Goal: Information Seeking & Learning: Learn about a topic

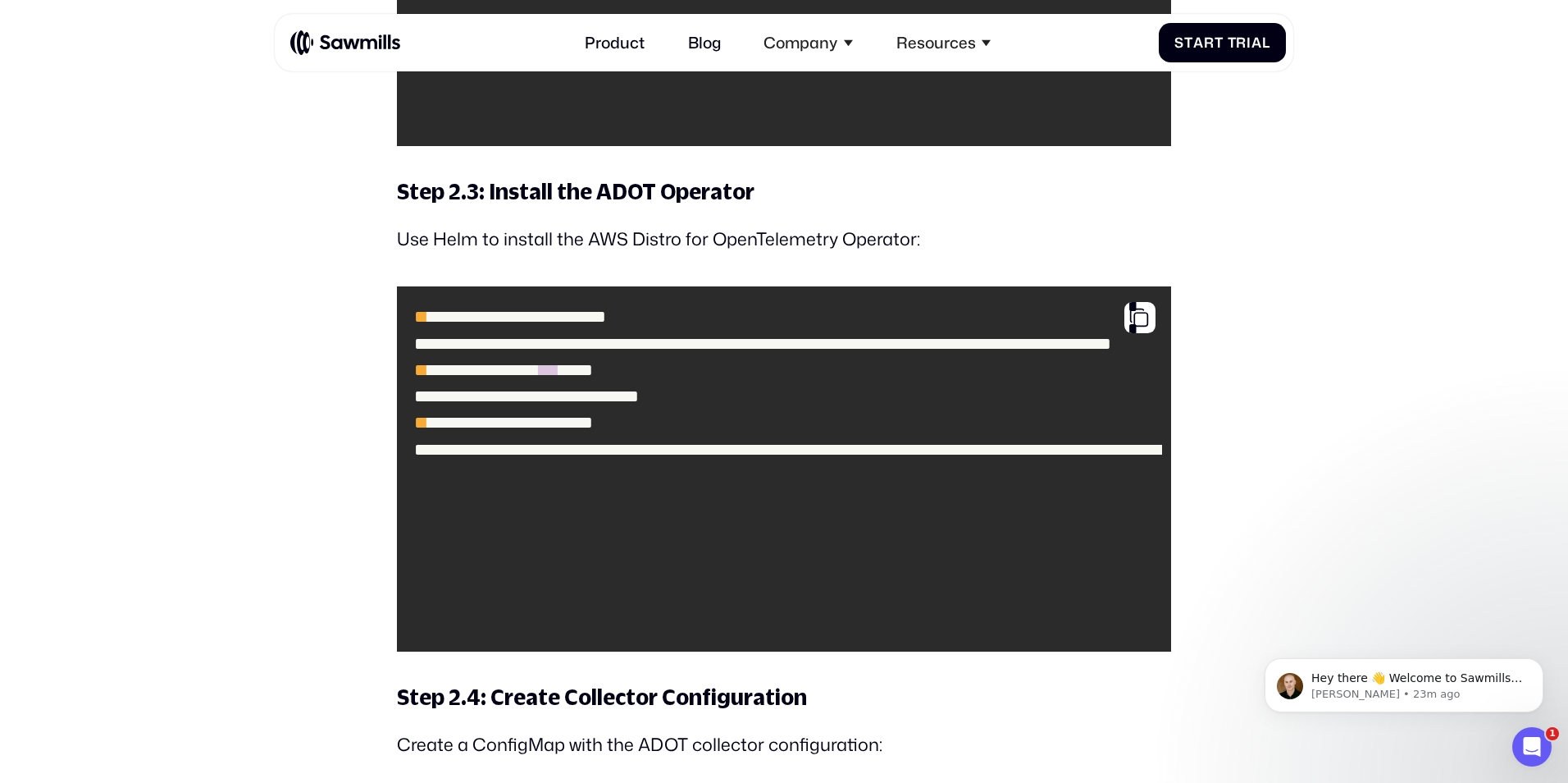
scroll to position [5259, 0]
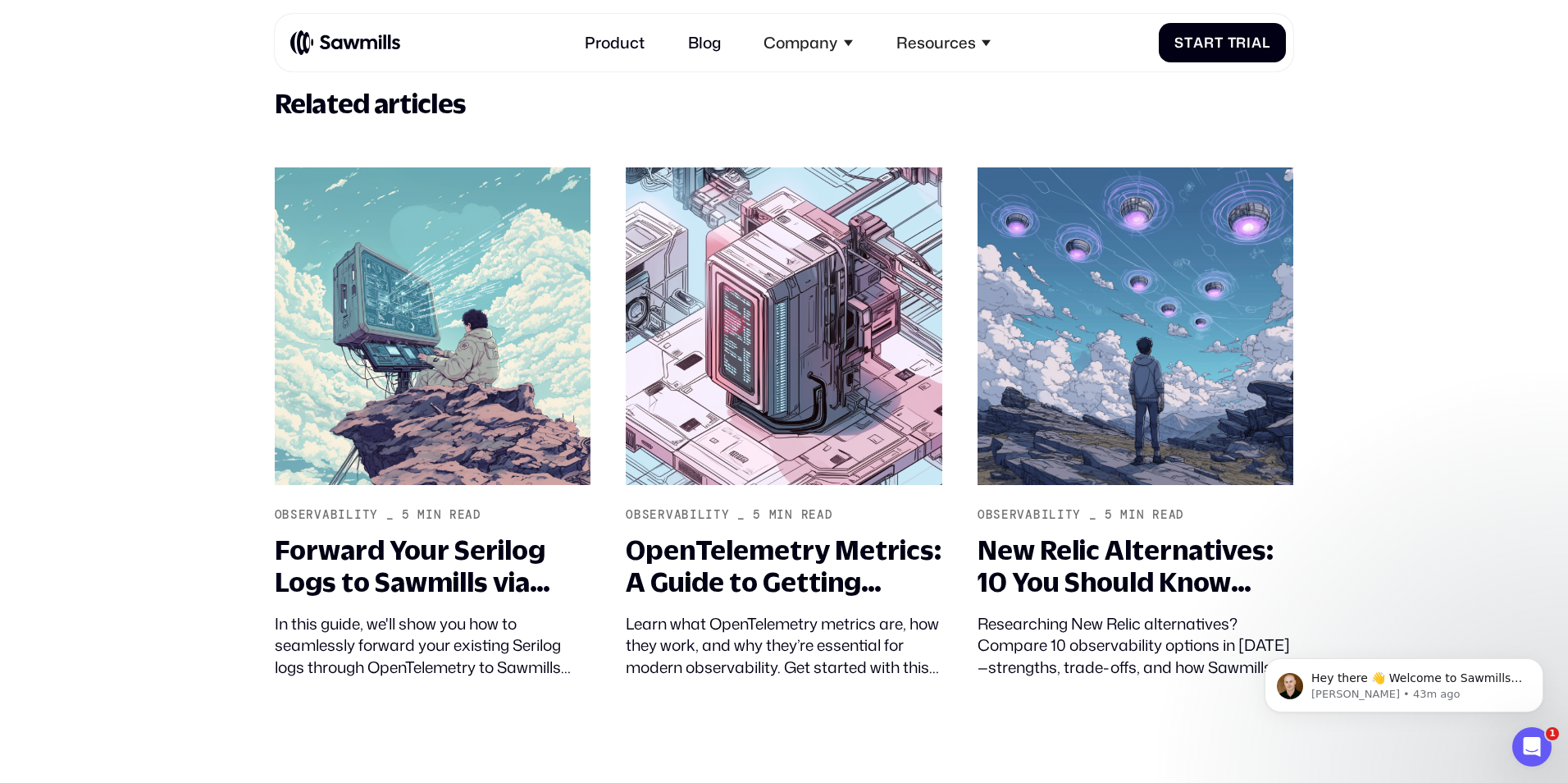
scroll to position [19684, 0]
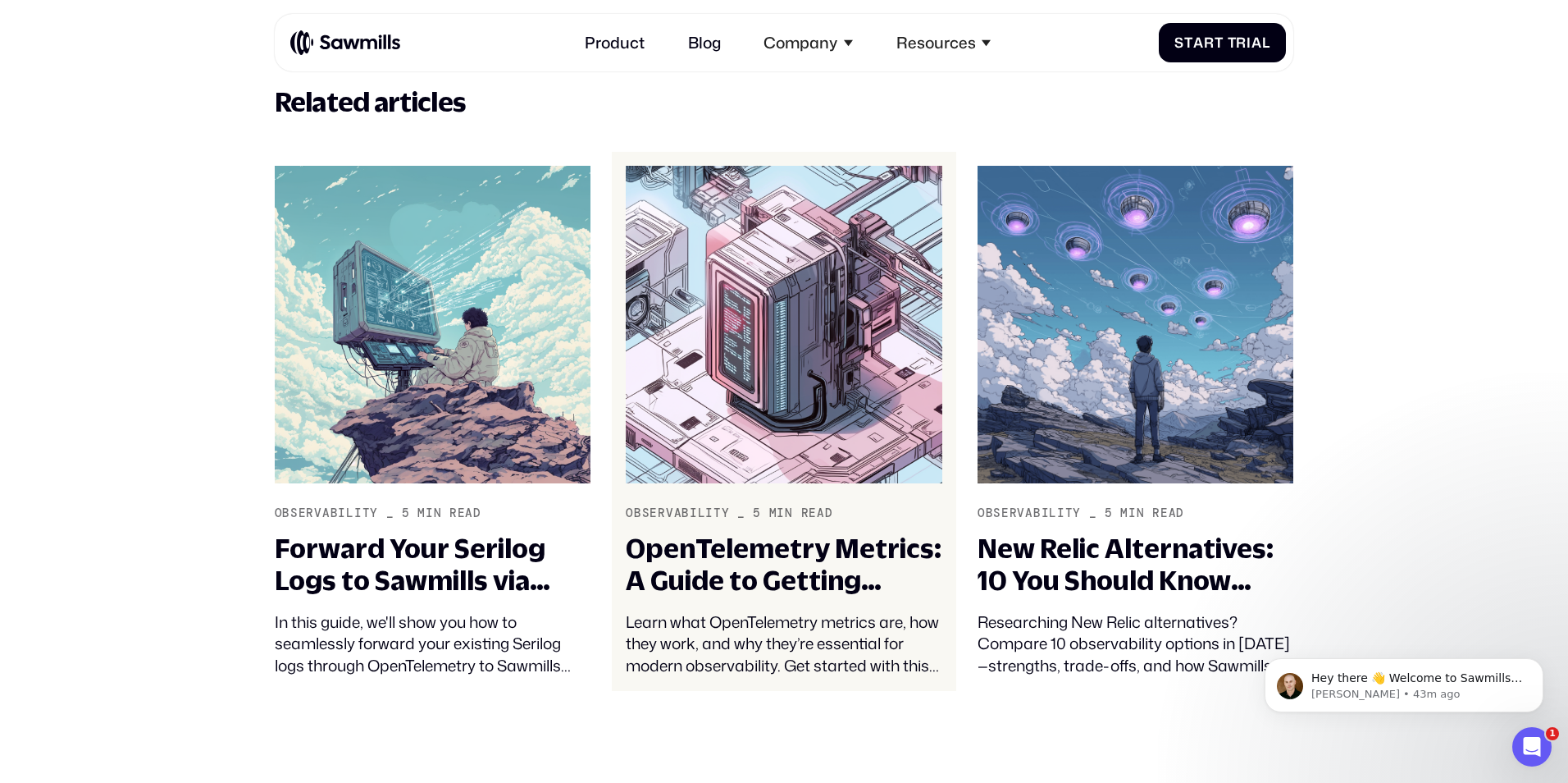
click at [716, 646] on div "Learn what OpenTelemetry metrics are, how they work, and why they’re essential …" at bounding box center [784, 644] width 316 height 66
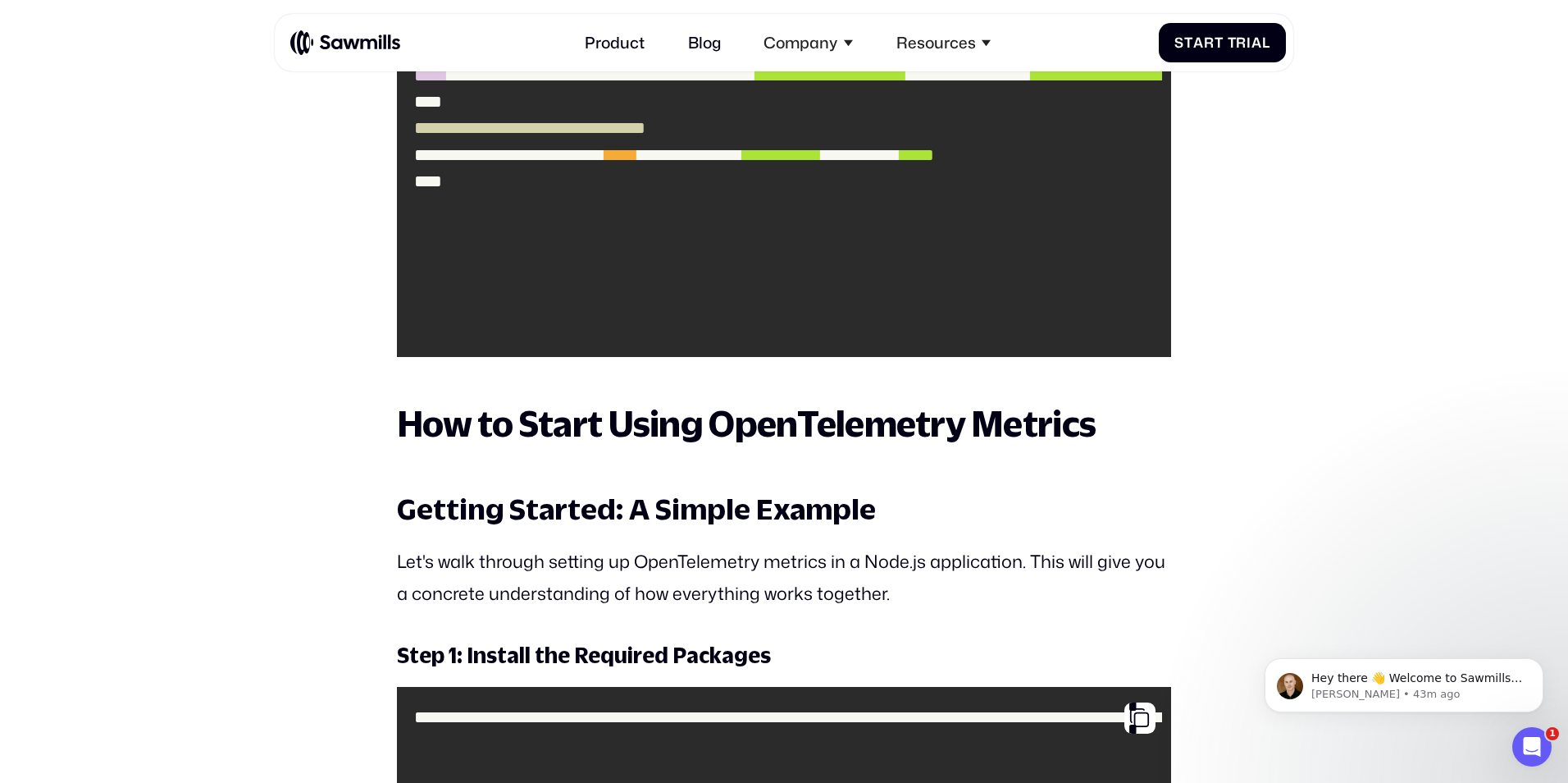
scroll to position [7228, 0]
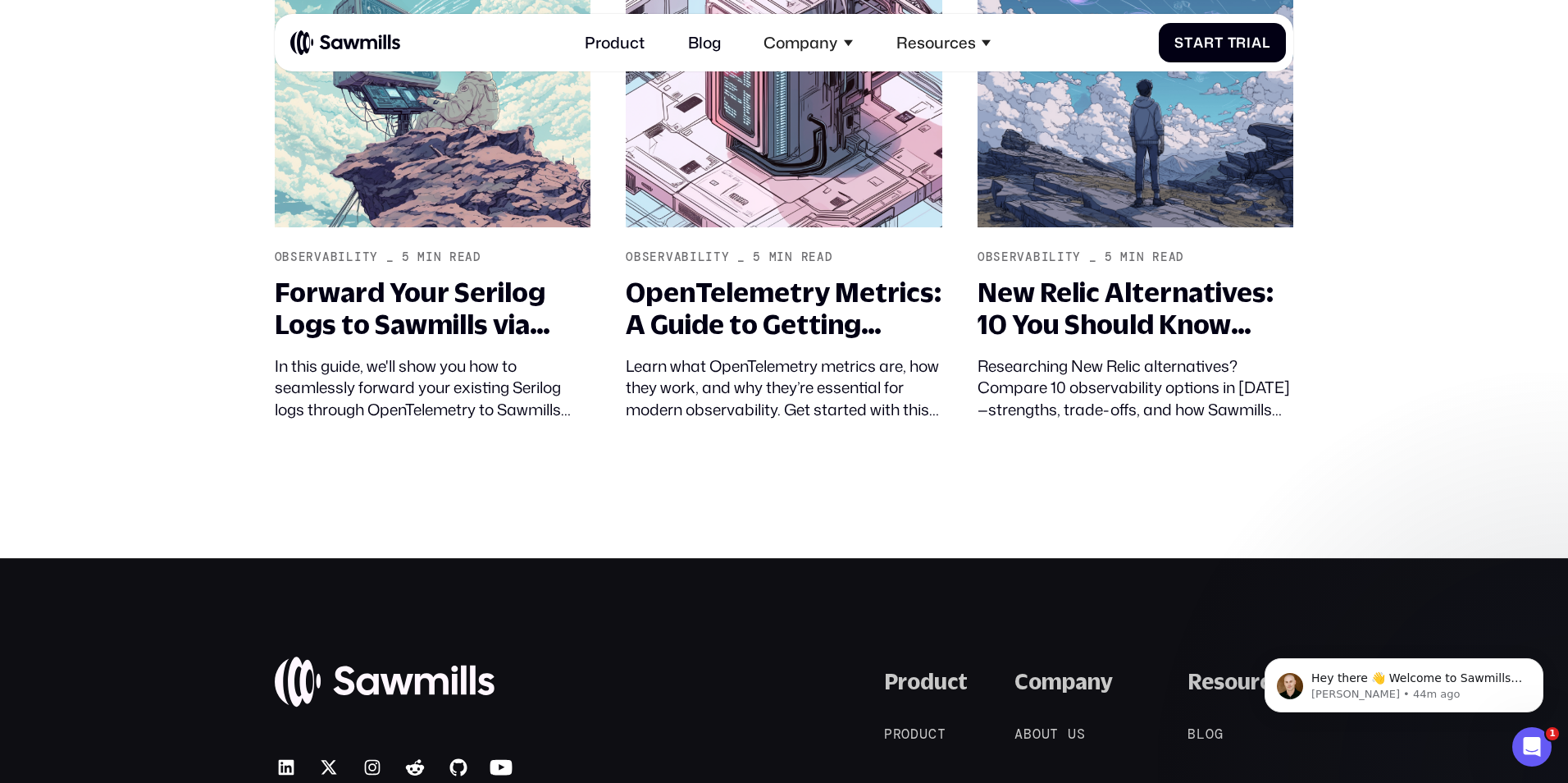
scroll to position [19939, 0]
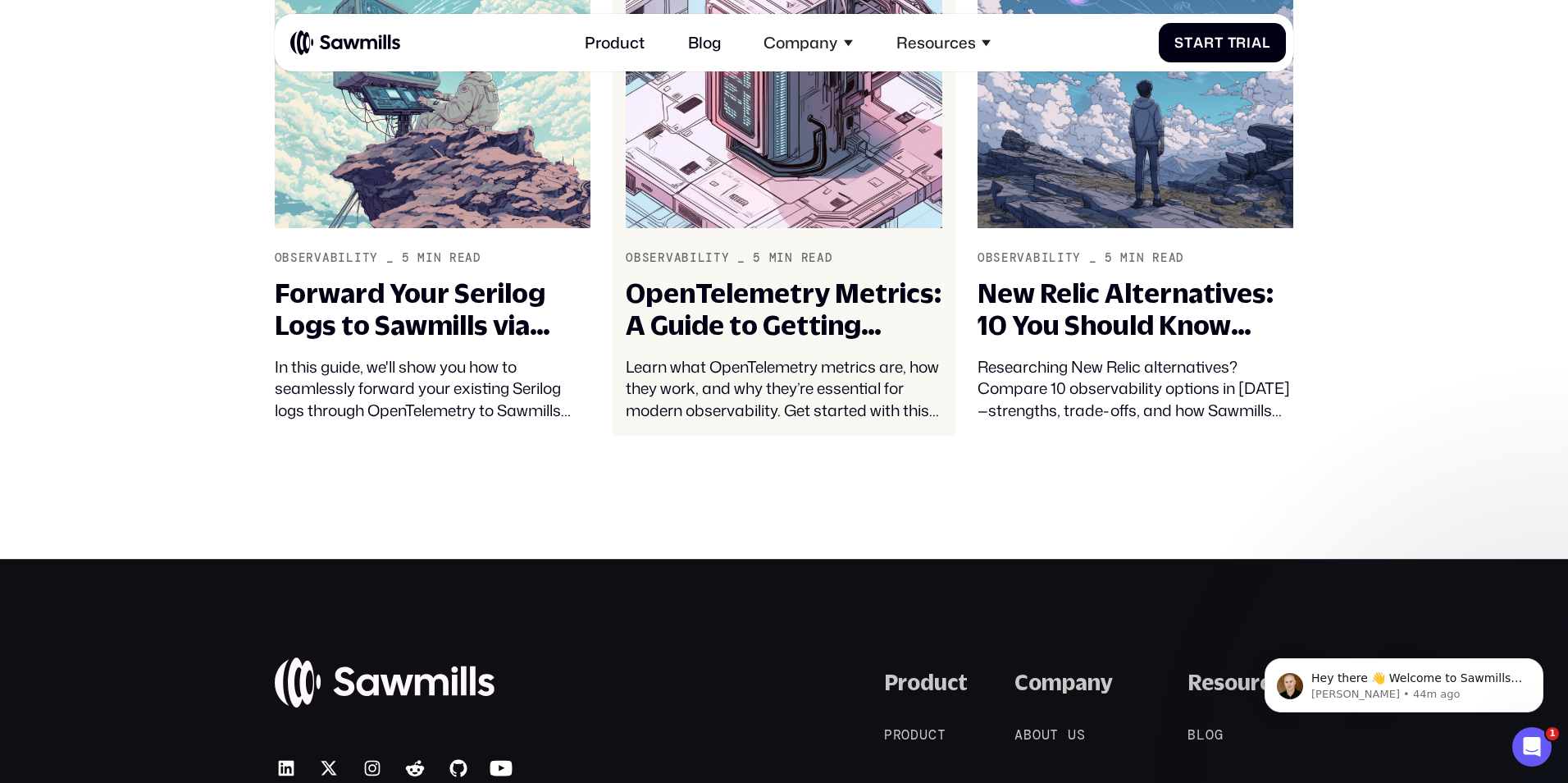
click at [725, 331] on div "OpenTelemetry Metrics: A Guide to Getting Started" at bounding box center [784, 310] width 316 height 65
